Goal: Transaction & Acquisition: Purchase product/service

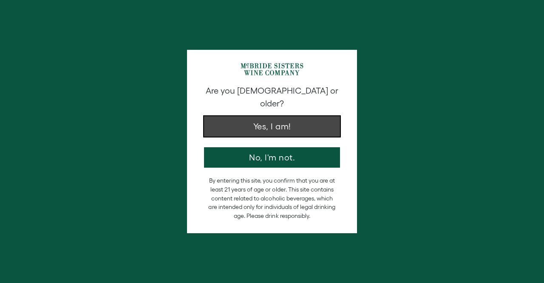
click at [288, 118] on button "Yes, I am!" at bounding box center [272, 126] width 136 height 20
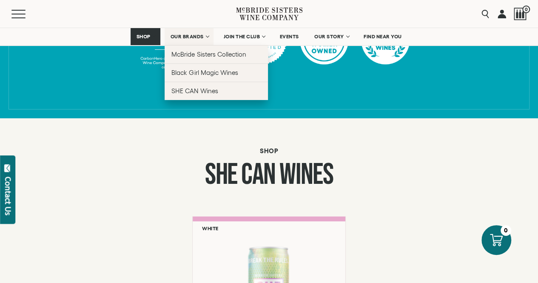
scroll to position [504, 0]
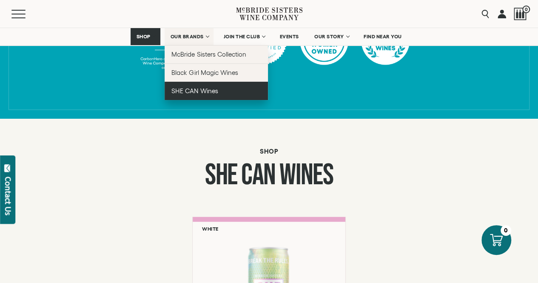
click at [196, 86] on link "SHE CAN Wines" at bounding box center [216, 91] width 103 height 18
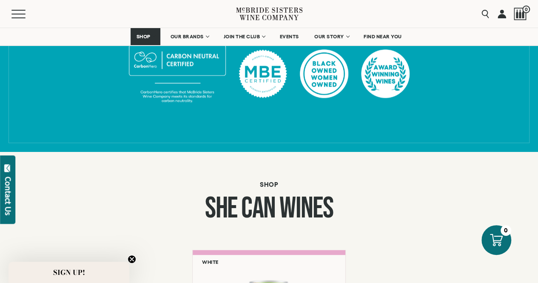
scroll to position [425, 0]
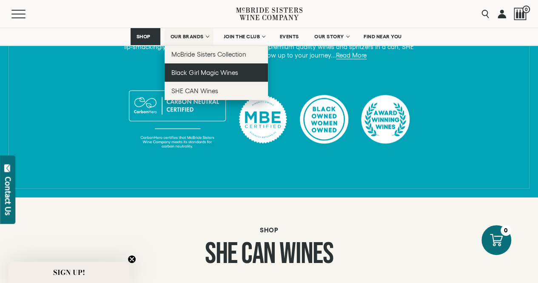
click at [198, 77] on link "Black Girl Magic Wines" at bounding box center [216, 72] width 103 height 18
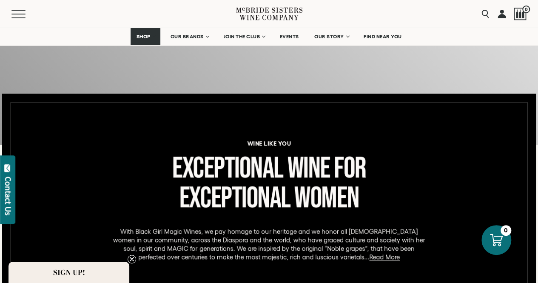
scroll to position [298, 0]
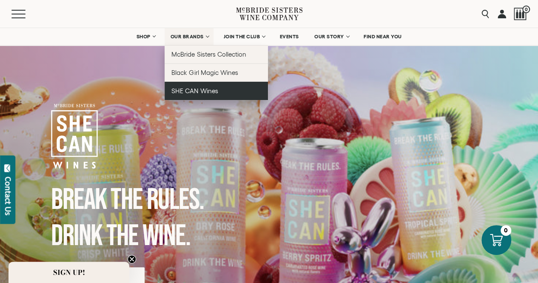
click at [193, 94] on link "SHE CAN Wines" at bounding box center [216, 91] width 103 height 18
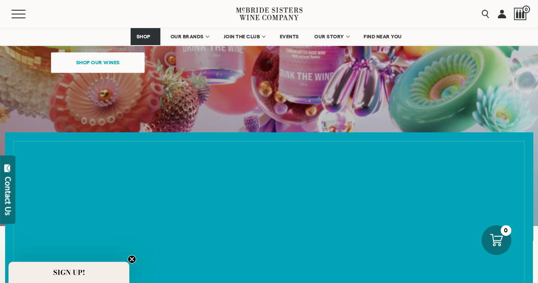
scroll to position [298, 0]
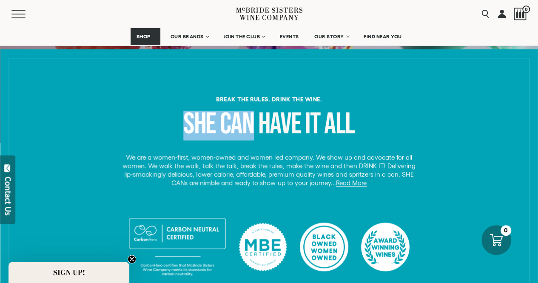
copy h2 "she can"
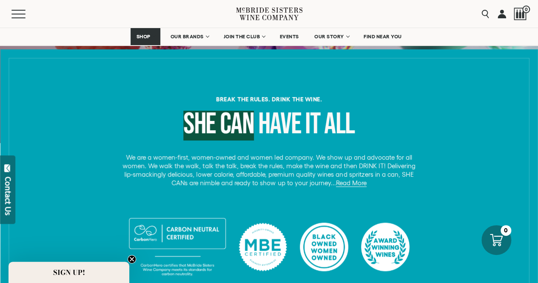
drag, startPoint x: 179, startPoint y: 109, endPoint x: 249, endPoint y: 114, distance: 70.3
click at [249, 114] on div "Break the rules. Drink the Wine. she can have it all We are a women-first, wome…" at bounding box center [268, 191] width 525 height 190
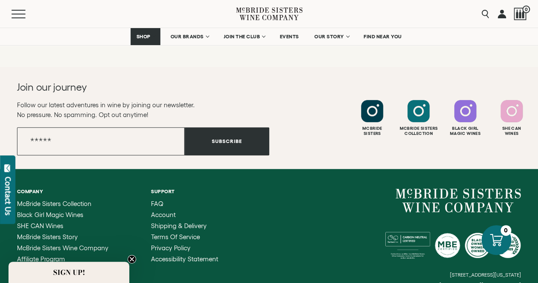
scroll to position [1938, 0]
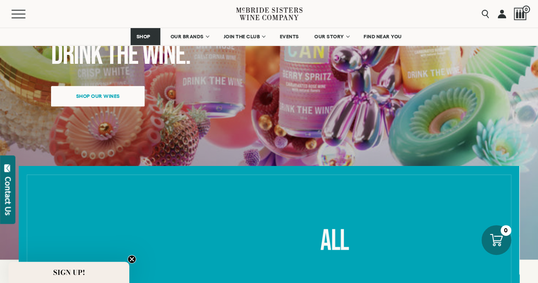
scroll to position [85, 0]
